Goal: Transaction & Acquisition: Purchase product/service

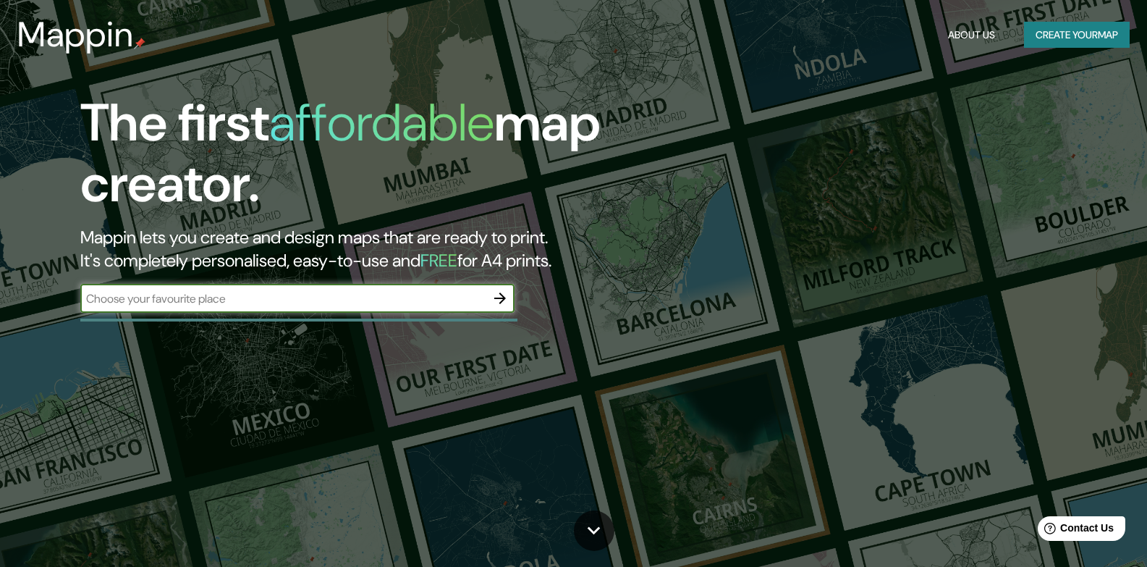
click at [1059, 43] on button "Create your map" at bounding box center [1077, 35] width 106 height 27
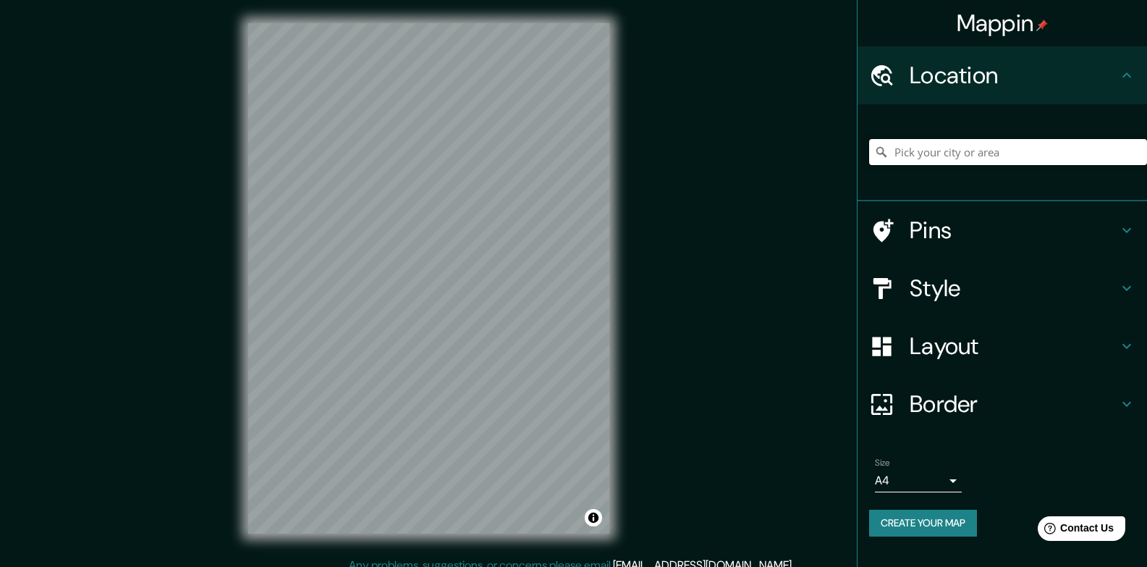
click at [903, 158] on input "Pick your city or area" at bounding box center [1008, 152] width 278 height 26
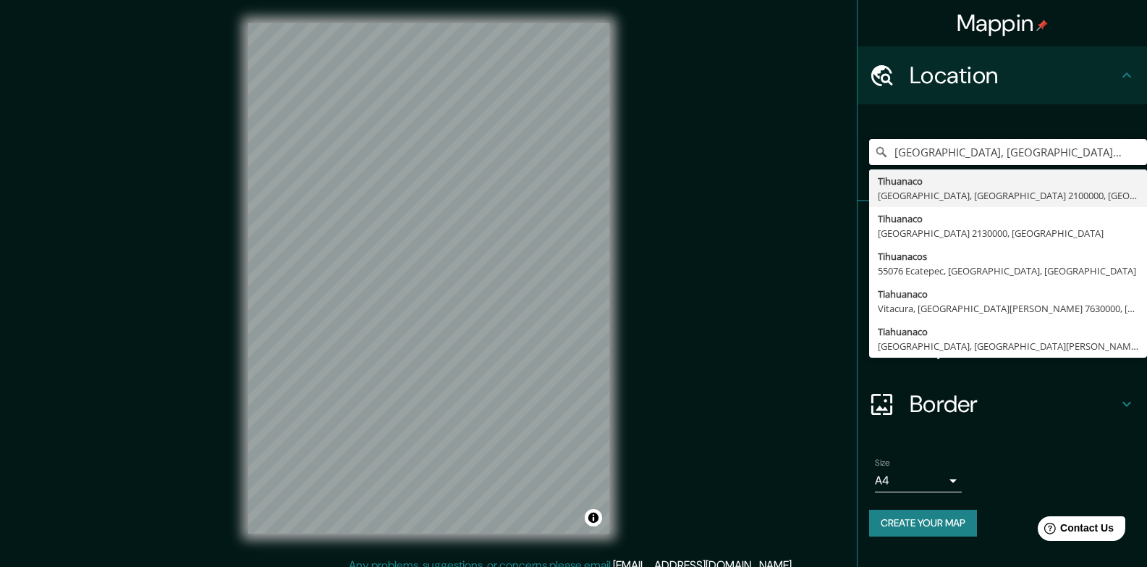
type input "[GEOGRAPHIC_DATA], [GEOGRAPHIC_DATA], [GEOGRAPHIC_DATA] 2100000, [GEOGRAPHIC_DA…"
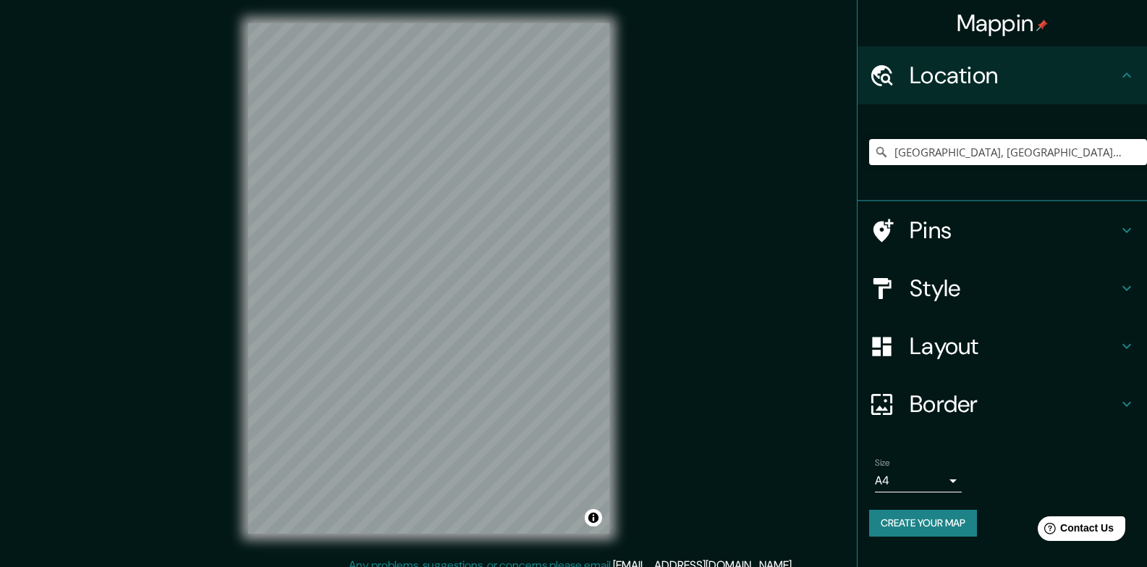
click at [916, 361] on div "Layout" at bounding box center [1003, 346] width 290 height 58
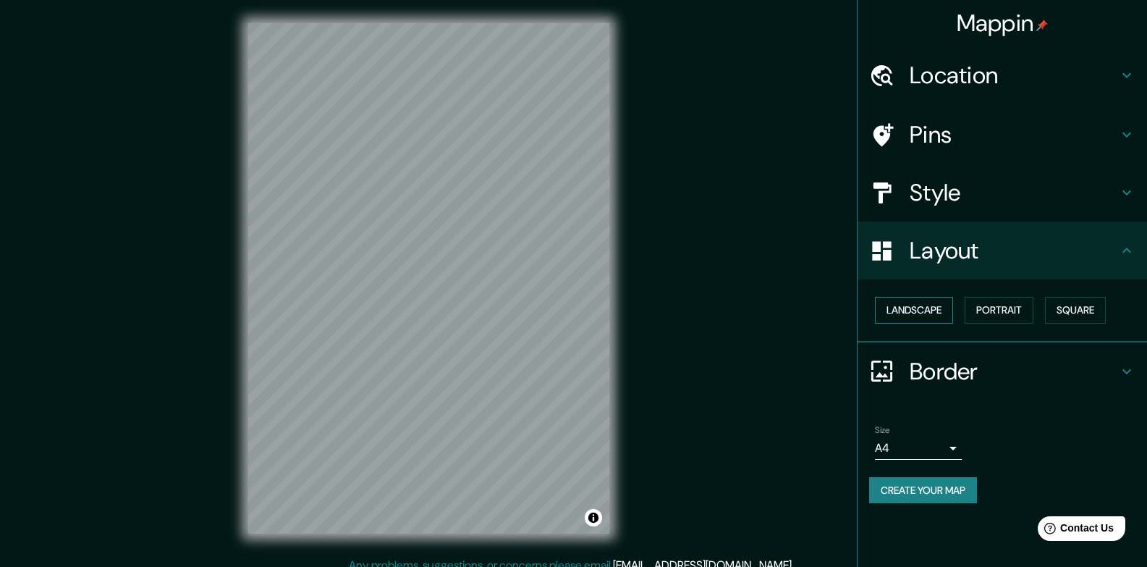
click at [921, 316] on button "Landscape" at bounding box center [914, 310] width 78 height 27
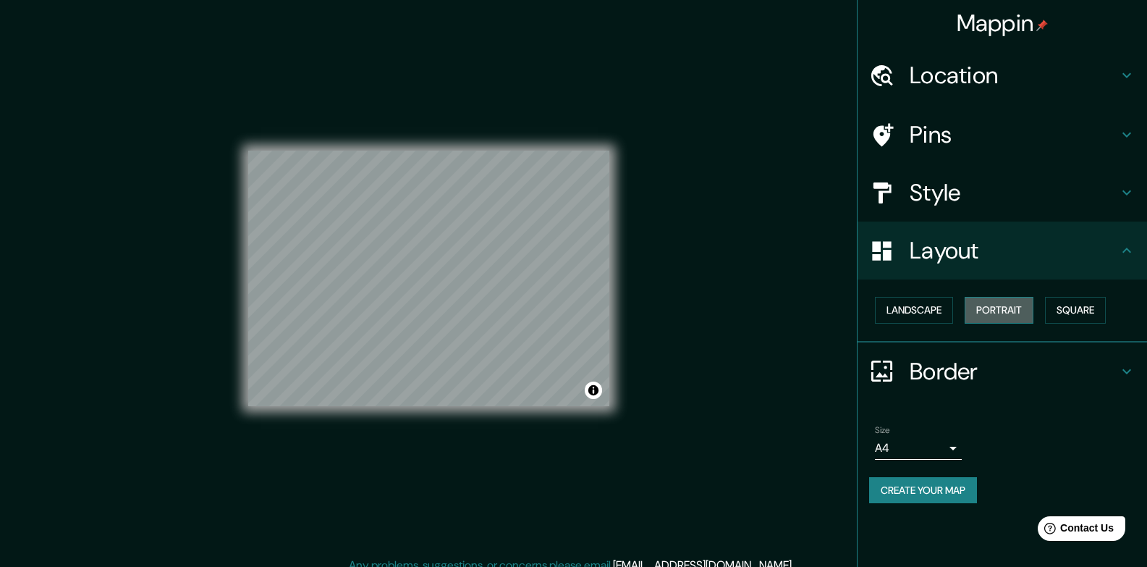
click at [972, 308] on button "Portrait" at bounding box center [999, 310] width 69 height 27
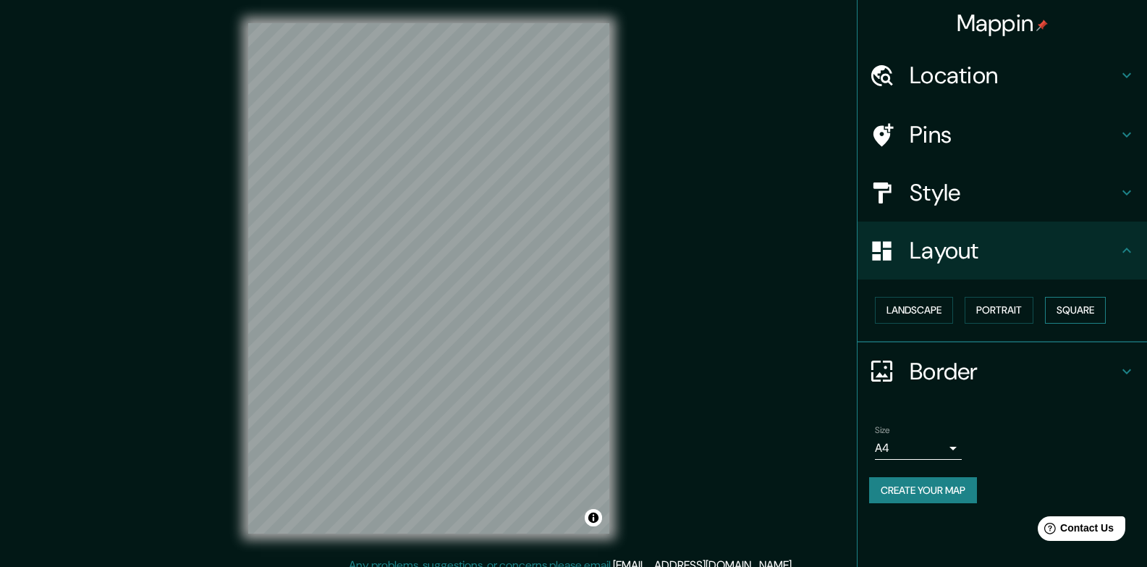
click at [1073, 306] on button "Square" at bounding box center [1075, 310] width 61 height 27
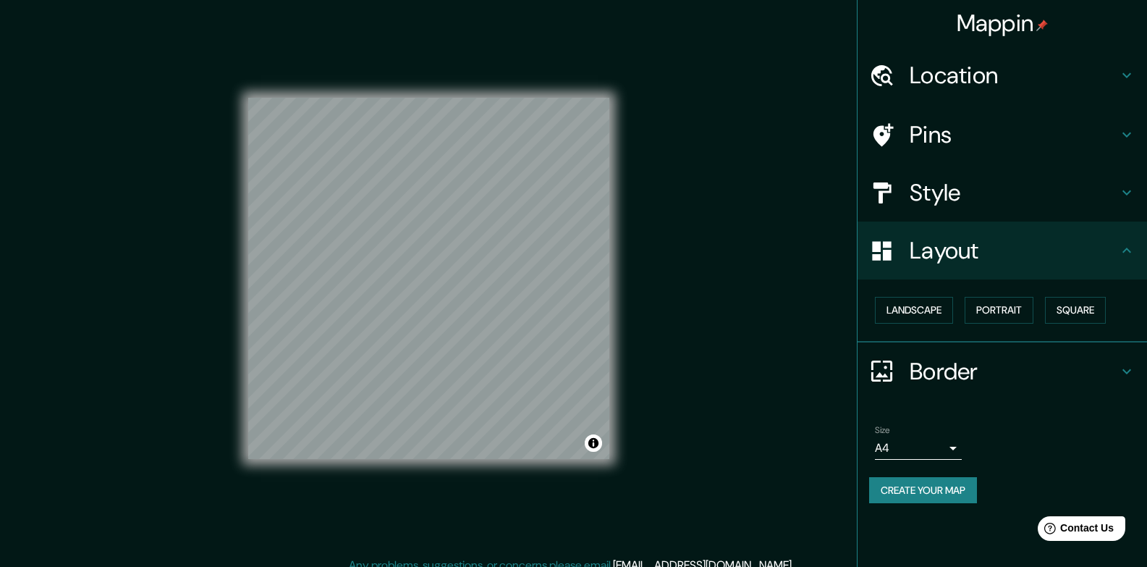
click at [917, 190] on h4 "Style" at bounding box center [1014, 192] width 208 height 29
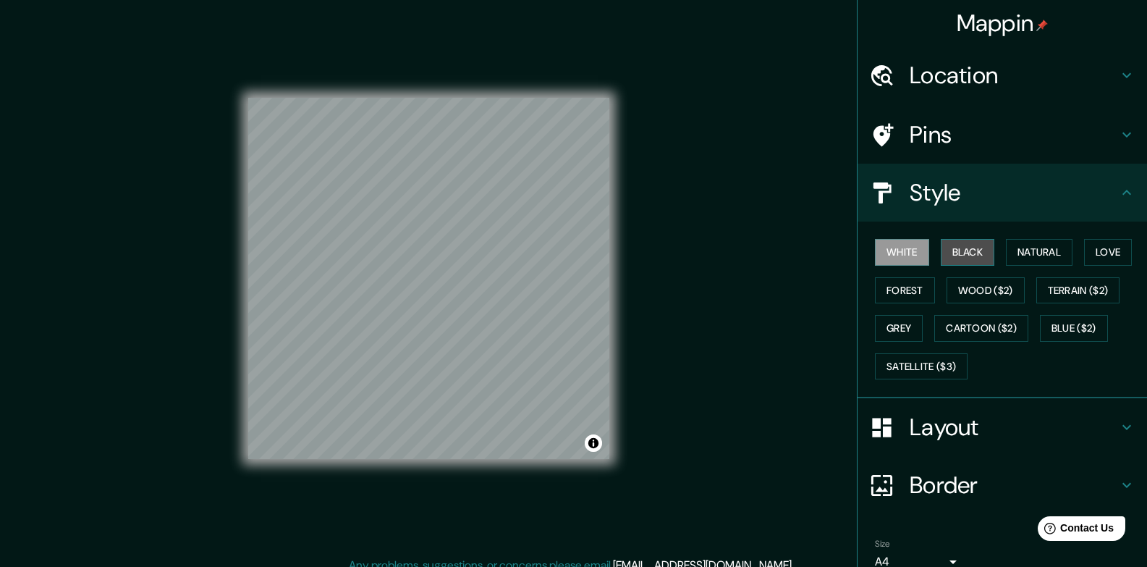
click at [947, 244] on button "Black" at bounding box center [968, 252] width 54 height 27
click at [1026, 253] on button "Natural" at bounding box center [1039, 252] width 67 height 27
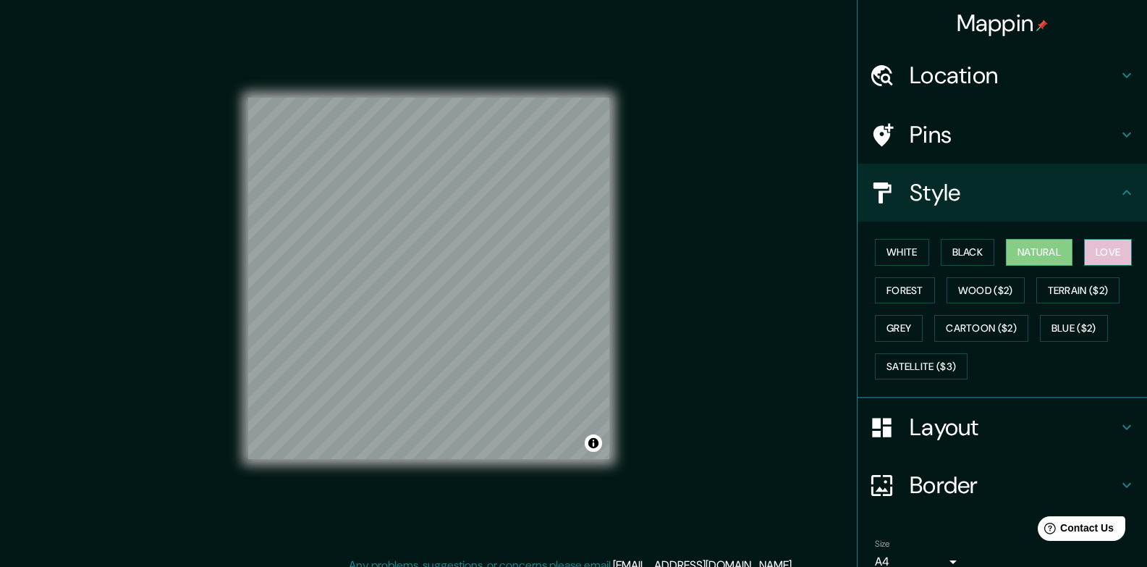
click at [1104, 247] on button "Love" at bounding box center [1108, 252] width 48 height 27
click at [1074, 293] on button "Terrain ($2)" at bounding box center [1079, 290] width 84 height 27
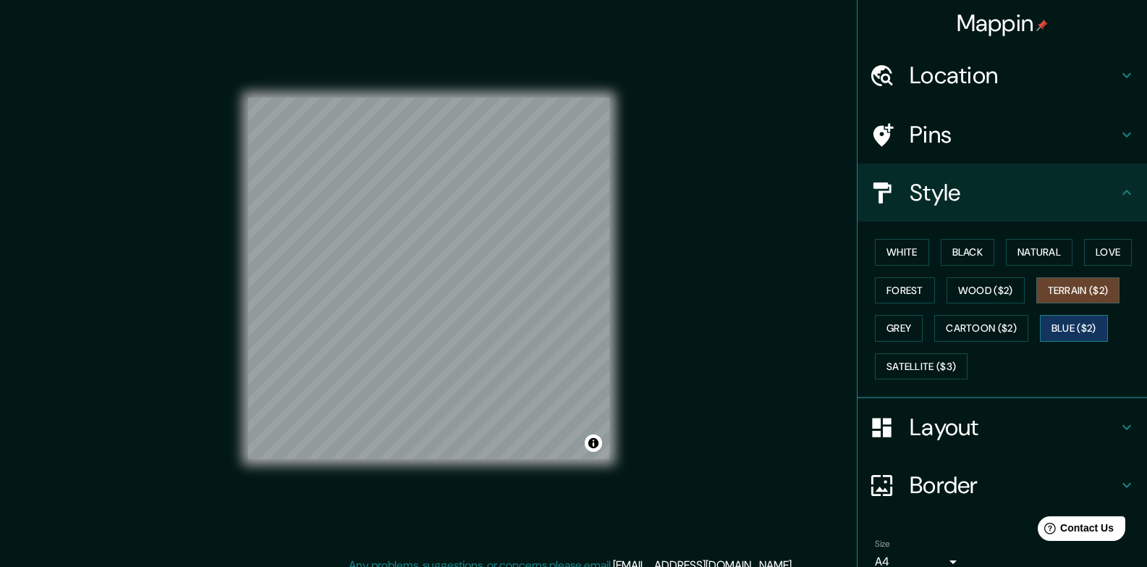
click at [1067, 321] on button "Blue ($2)" at bounding box center [1074, 328] width 68 height 27
click at [1054, 291] on button "Terrain ($2)" at bounding box center [1079, 290] width 84 height 27
click at [1064, 325] on button "Blue ($2)" at bounding box center [1074, 328] width 68 height 27
click at [987, 296] on button "Wood ($2)" at bounding box center [986, 290] width 78 height 27
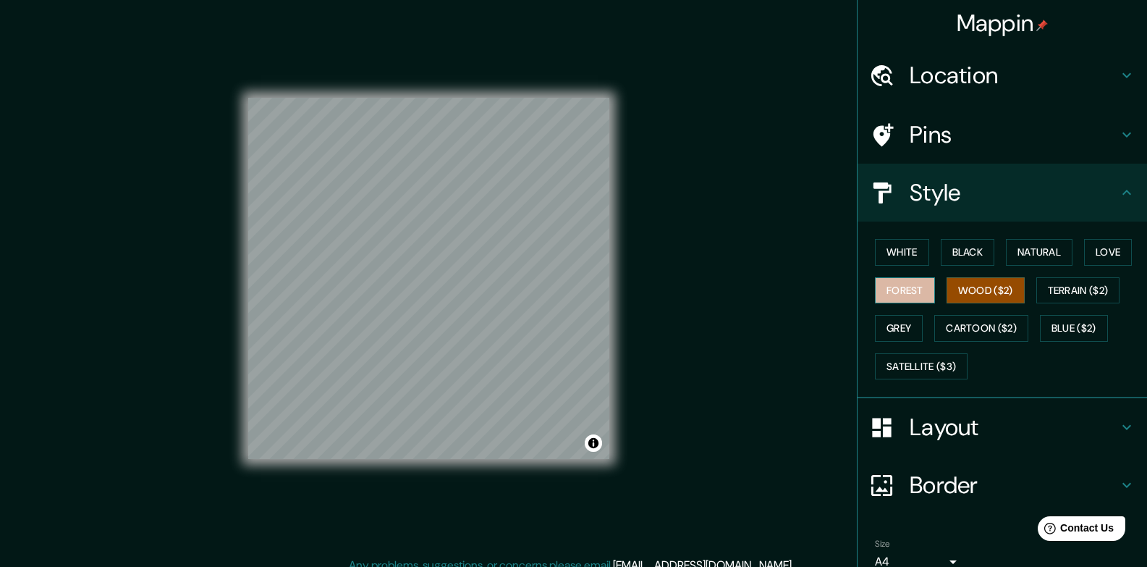
click at [901, 294] on button "Forest" at bounding box center [905, 290] width 60 height 27
click at [883, 344] on div "White Black Natural Love Forest Wood ($2) Terrain ($2) Grey Cartoon ($2) Blue (…" at bounding box center [1008, 309] width 278 height 152
click at [887, 329] on button "Grey" at bounding box center [899, 328] width 48 height 27
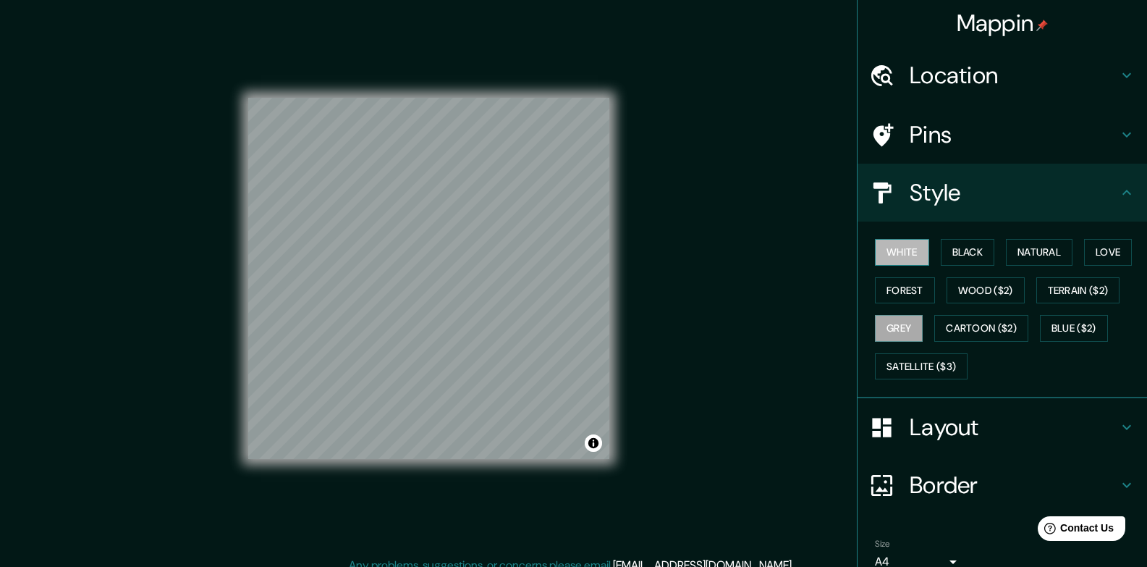
click at [896, 263] on button "White" at bounding box center [902, 252] width 54 height 27
click at [961, 253] on button "Black" at bounding box center [968, 252] width 54 height 27
click at [903, 251] on button "White" at bounding box center [902, 252] width 54 height 27
